Goal: Transaction & Acquisition: Purchase product/service

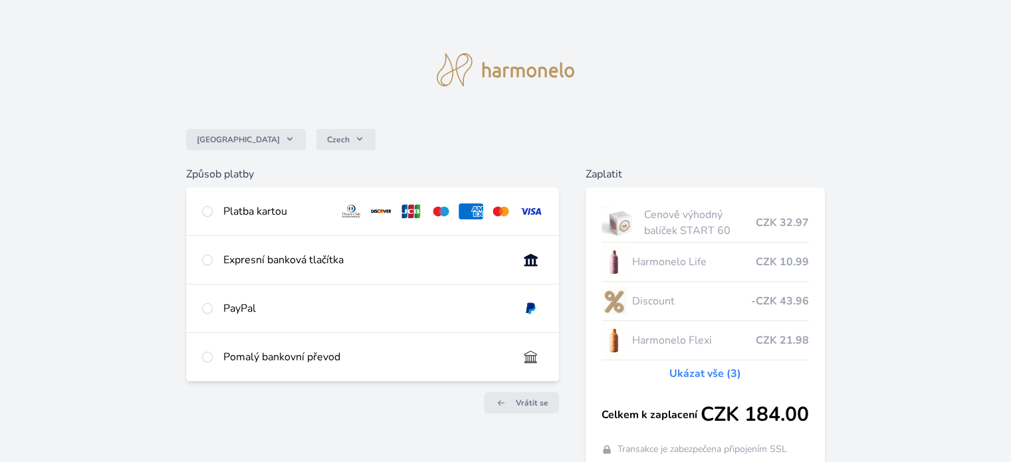
click at [234, 201] on div "Platba kartou" at bounding box center [372, 211] width 372 height 48
radio input "true"
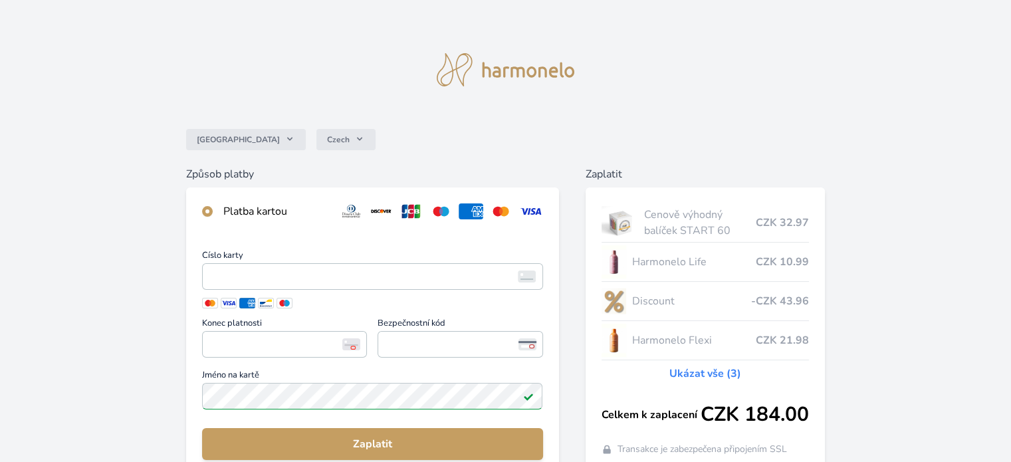
click at [237, 193] on div "Platba kartou" at bounding box center [372, 211] width 372 height 48
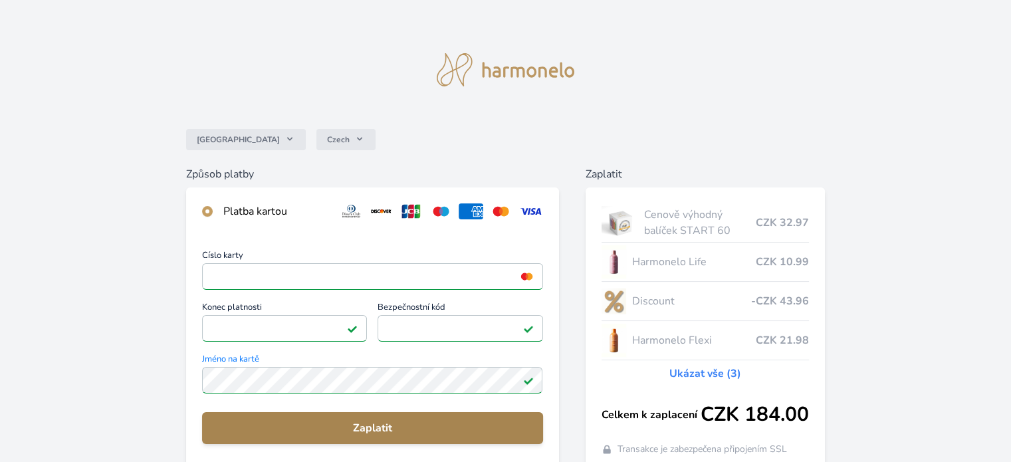
click at [484, 424] on span "Zaplatit" at bounding box center [372, 428] width 319 height 16
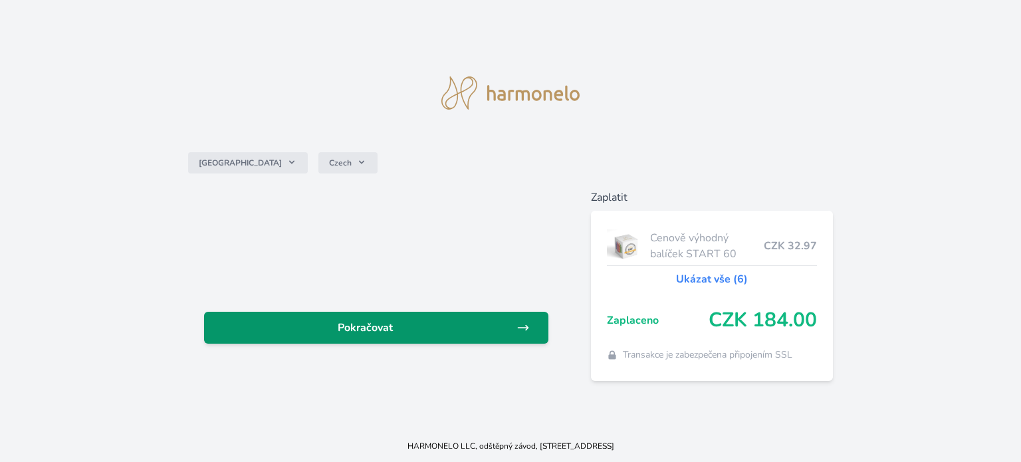
click at [445, 327] on span "Pokračovat" at bounding box center [366, 328] width 302 height 16
